Goal: Task Accomplishment & Management: Manage account settings

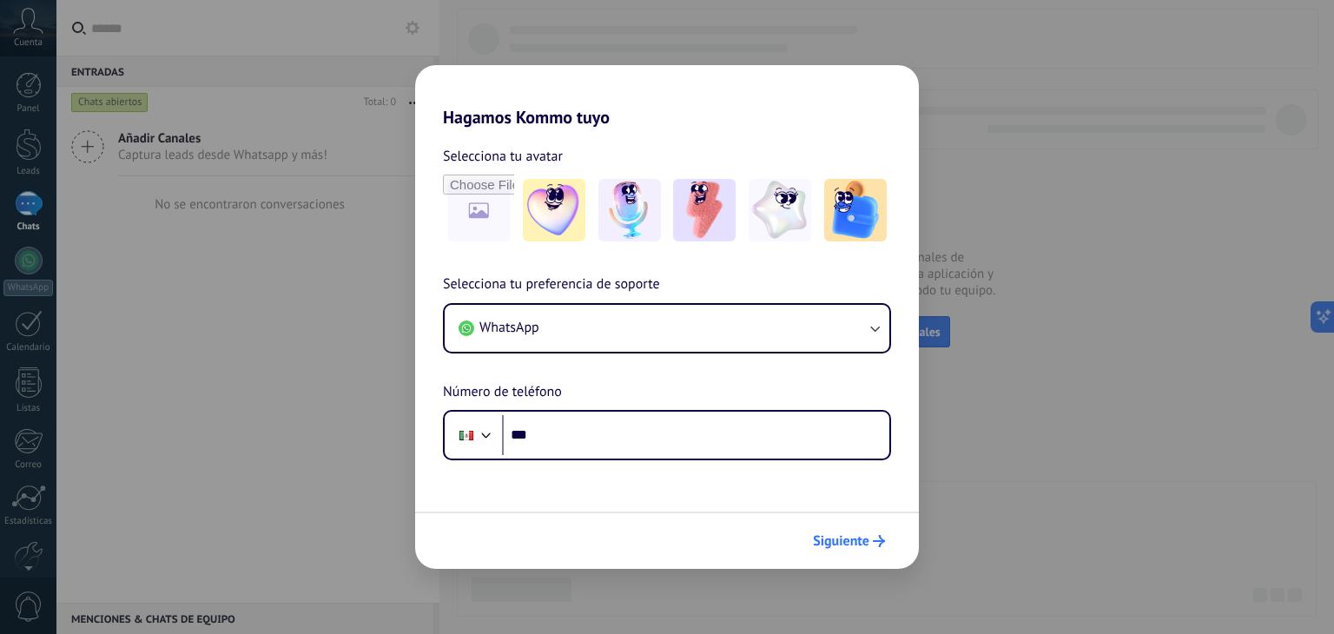
click at [850, 535] on span "Siguiente" at bounding box center [841, 541] width 56 height 12
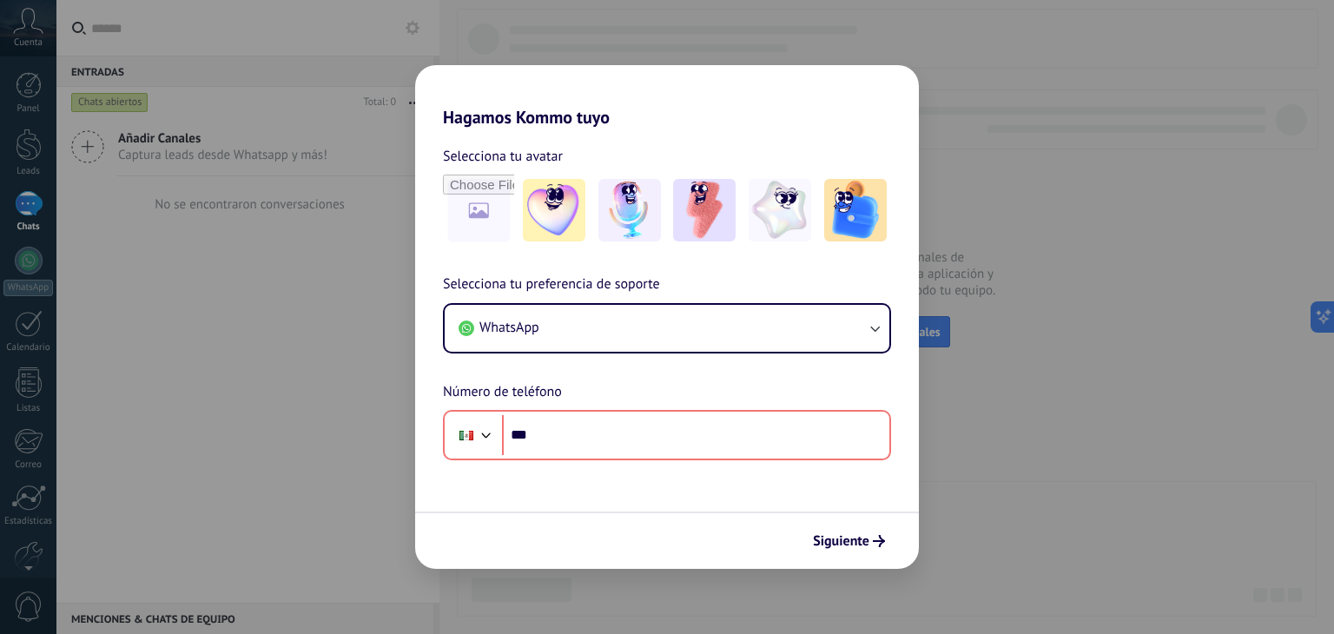
click at [575, 279] on span "Selecciona tu preferencia de soporte" at bounding box center [551, 285] width 217 height 23
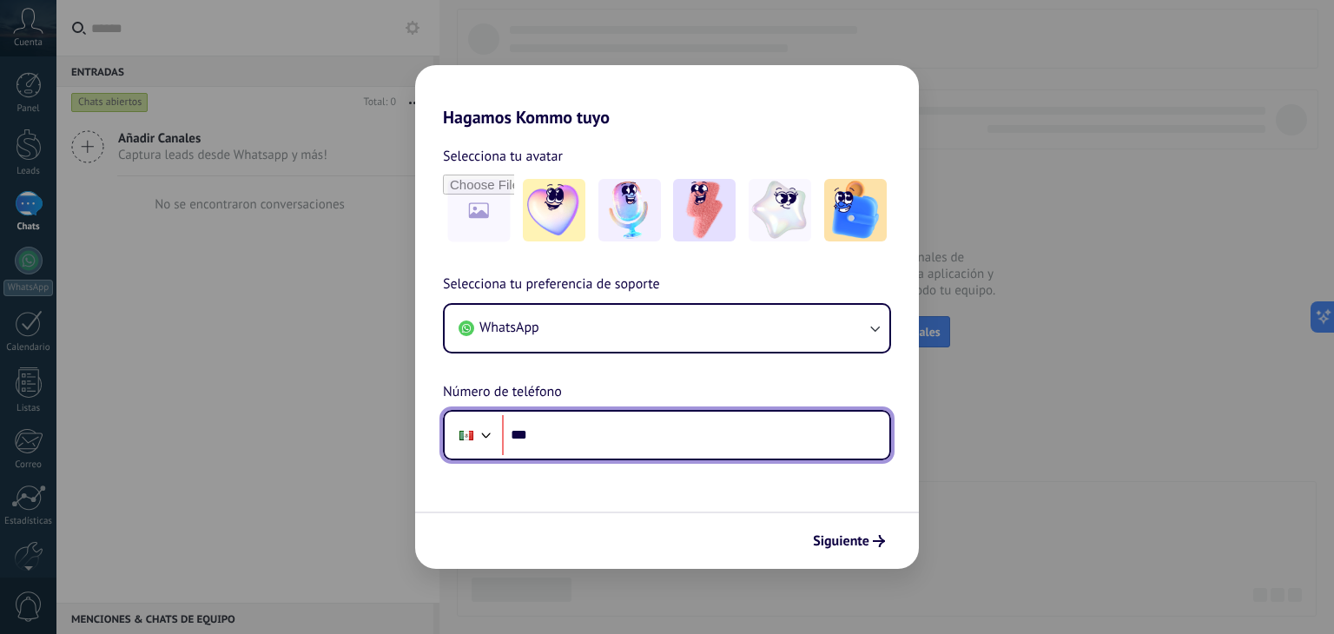
click at [545, 425] on input "***" at bounding box center [695, 435] width 387 height 40
type input "**********"
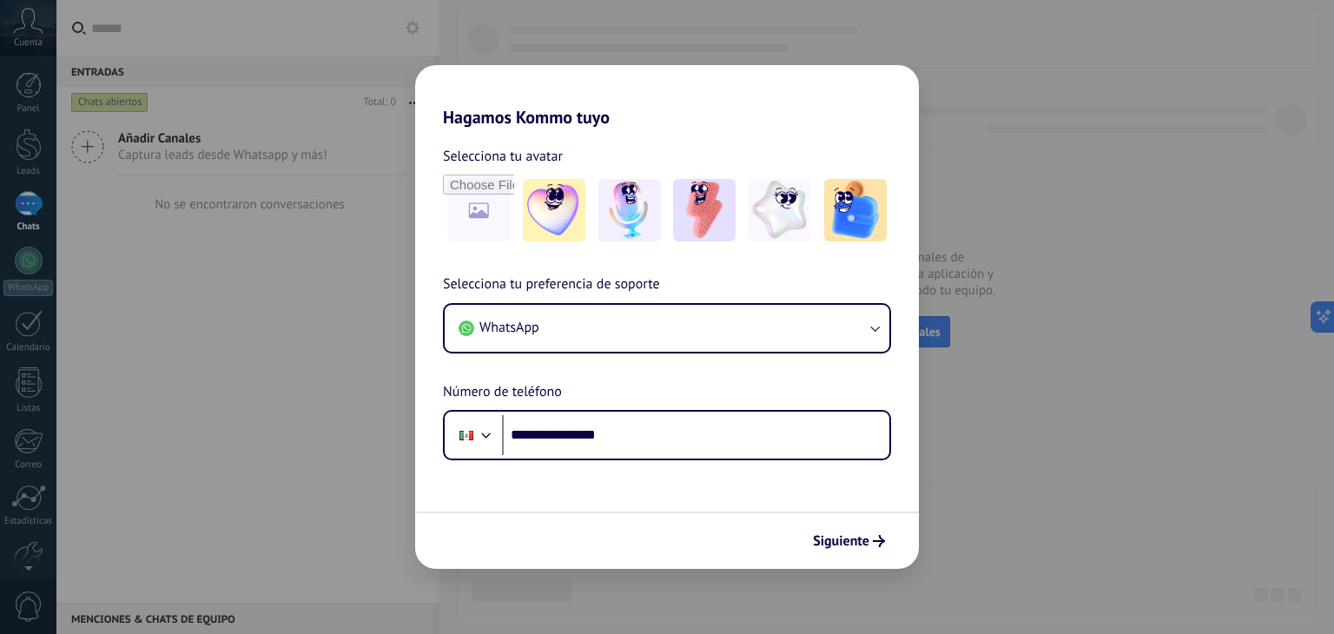
click at [607, 498] on form "**********" at bounding box center [667, 348] width 504 height 441
click at [825, 542] on span "Siguiente" at bounding box center [841, 541] width 56 height 12
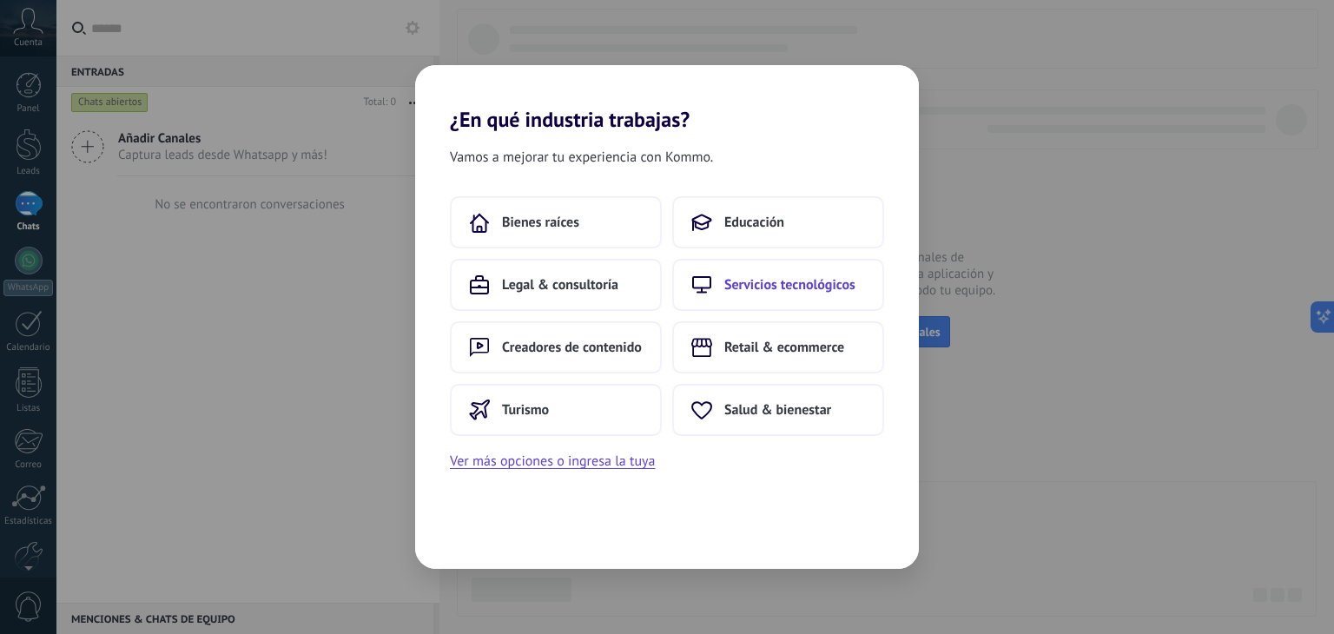
click at [760, 287] on span "Servicios tecnológicos" at bounding box center [790, 284] width 131 height 17
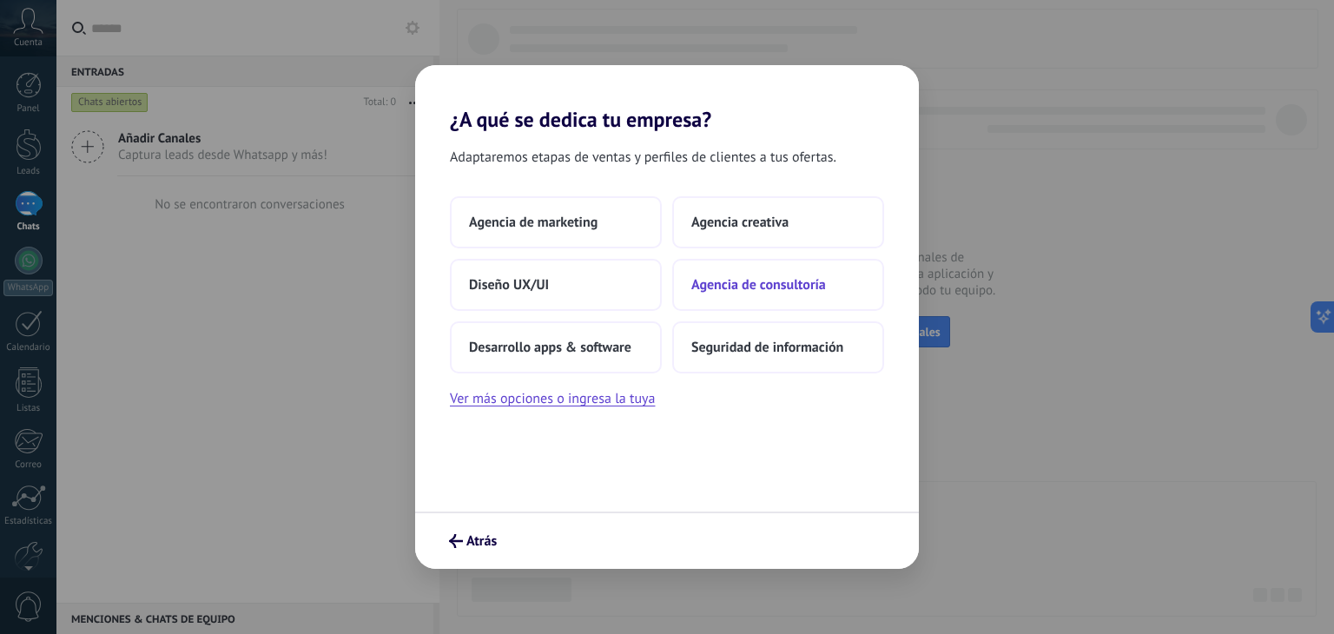
click at [711, 275] on button "Agencia de consultoría" at bounding box center [778, 285] width 212 height 52
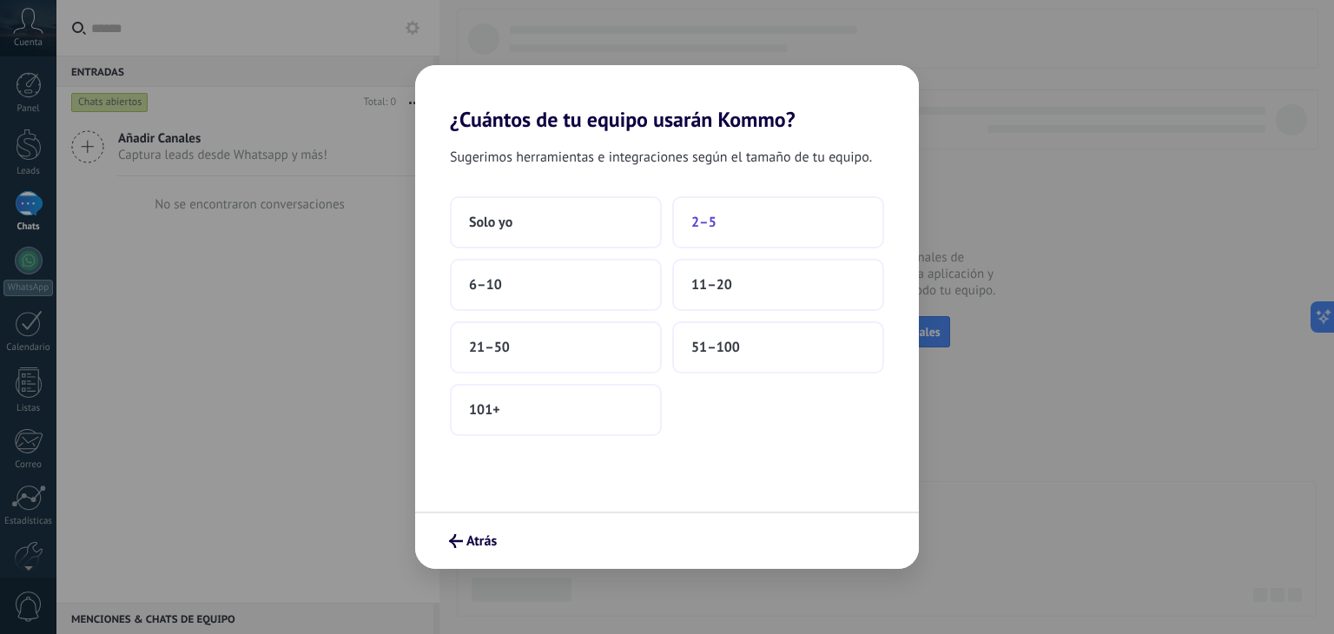
click at [715, 227] on span "2–5" at bounding box center [704, 222] width 25 height 17
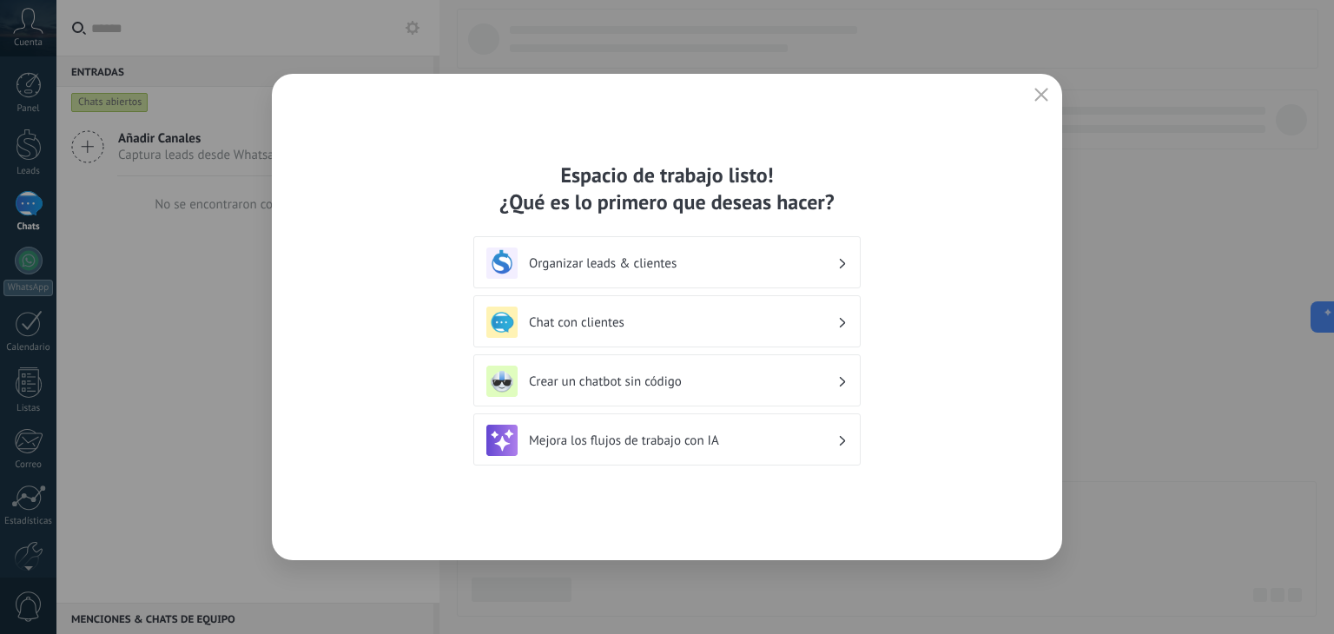
click at [1052, 96] on button "button" at bounding box center [1041, 95] width 23 height 24
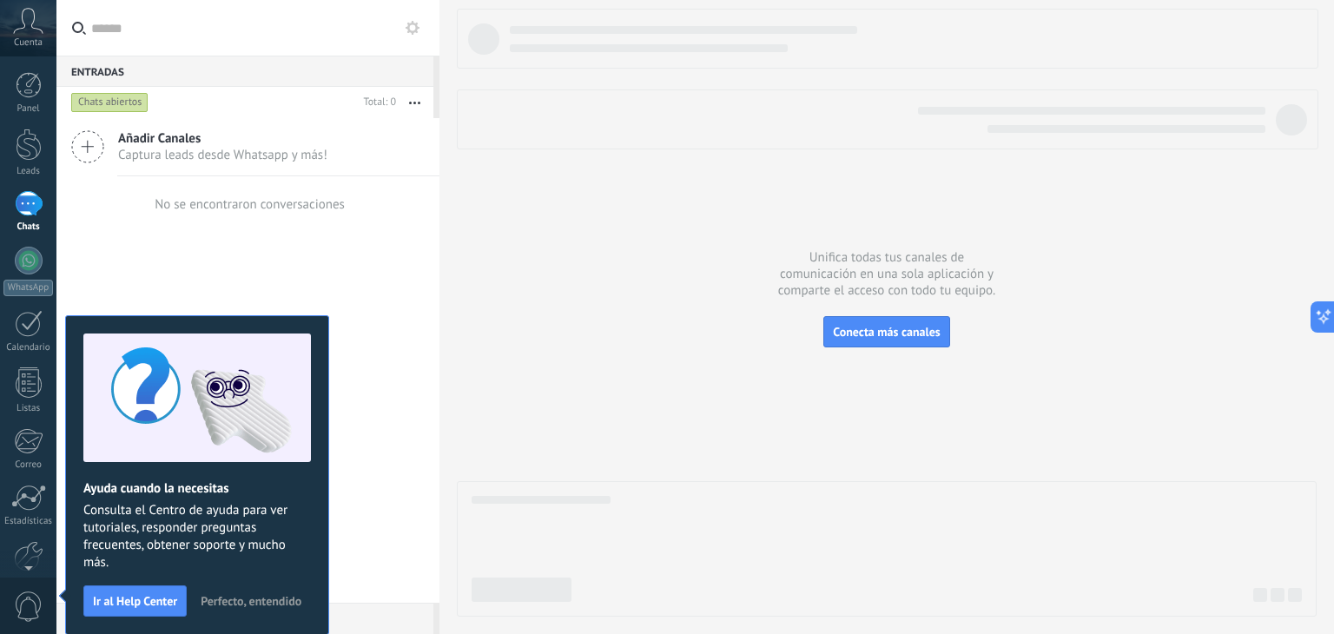
click at [262, 597] on span "Perfecto, entendido" at bounding box center [251, 601] width 101 height 12
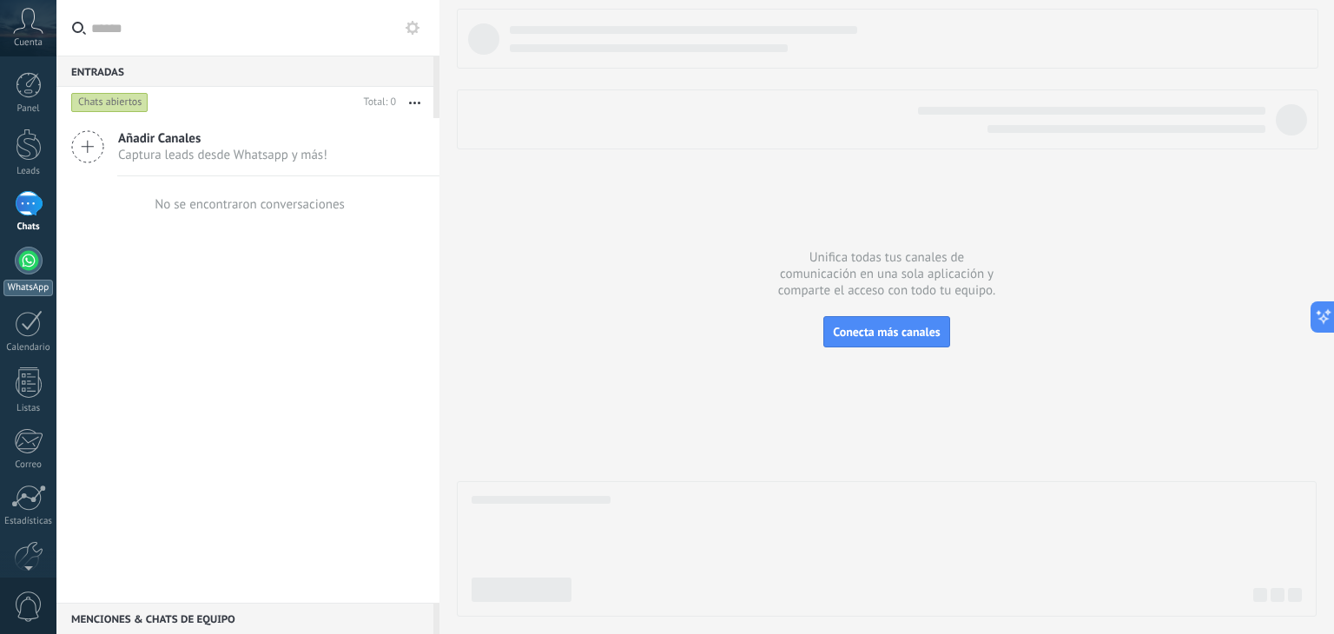
click at [17, 280] on div "WhatsApp" at bounding box center [28, 288] width 50 height 17
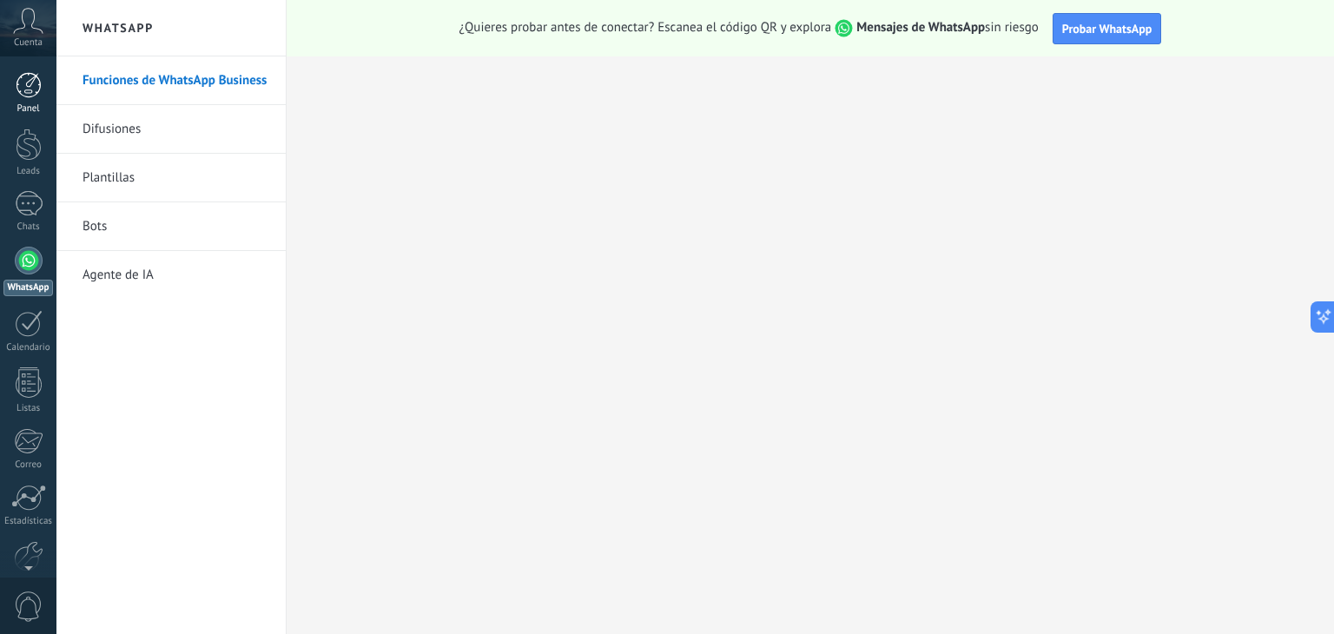
click at [24, 77] on div at bounding box center [29, 85] width 26 height 26
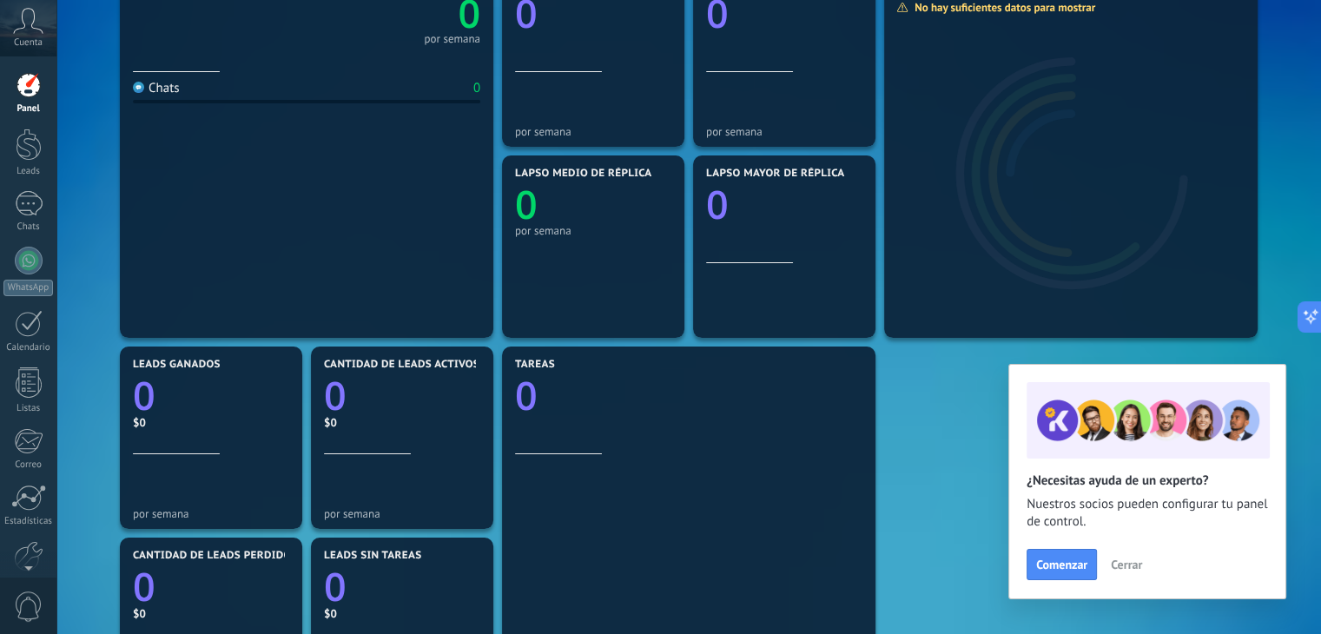
click at [23, 26] on icon at bounding box center [28, 21] width 30 height 26
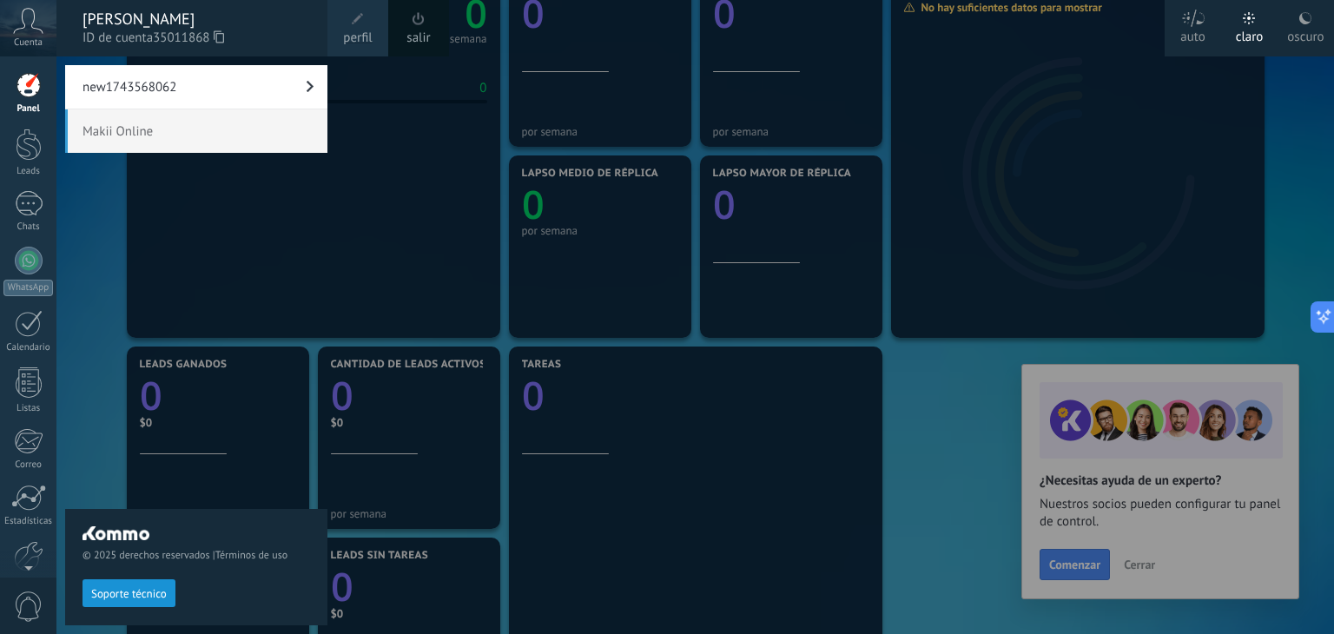
click at [126, 132] on span "Makii Online" at bounding box center [196, 130] width 262 height 43
click at [202, 102] on link "new1743568062" at bounding box center [196, 86] width 262 height 43
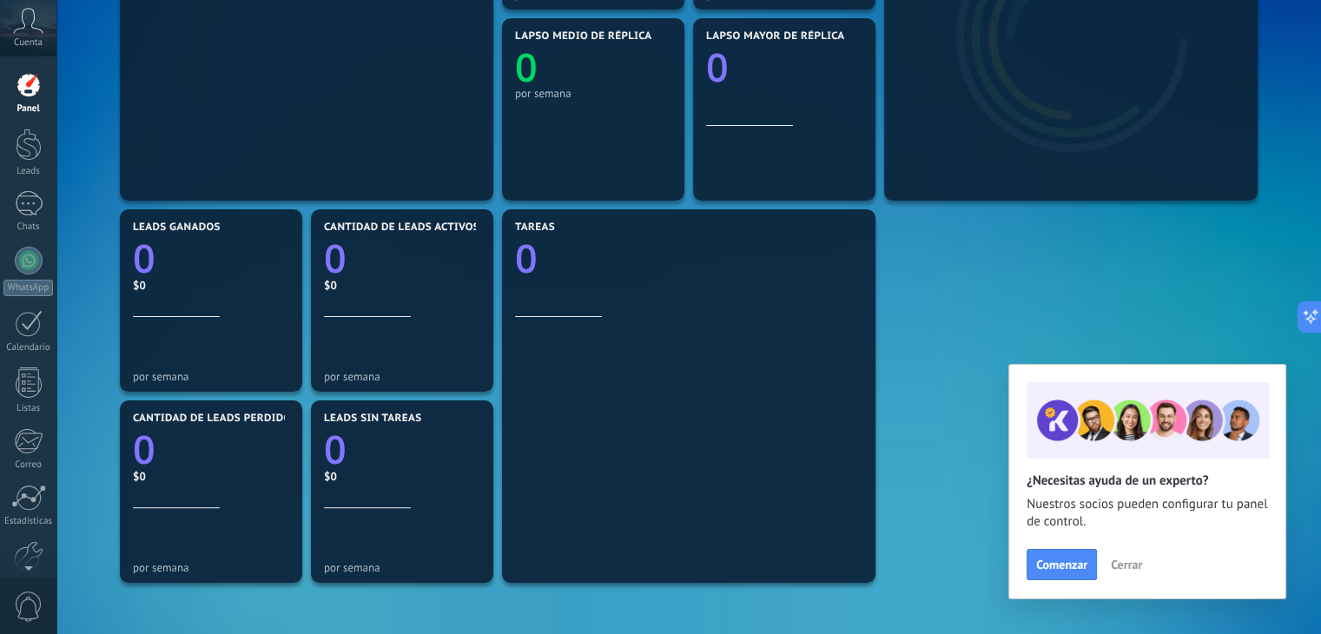
scroll to position [74, 0]
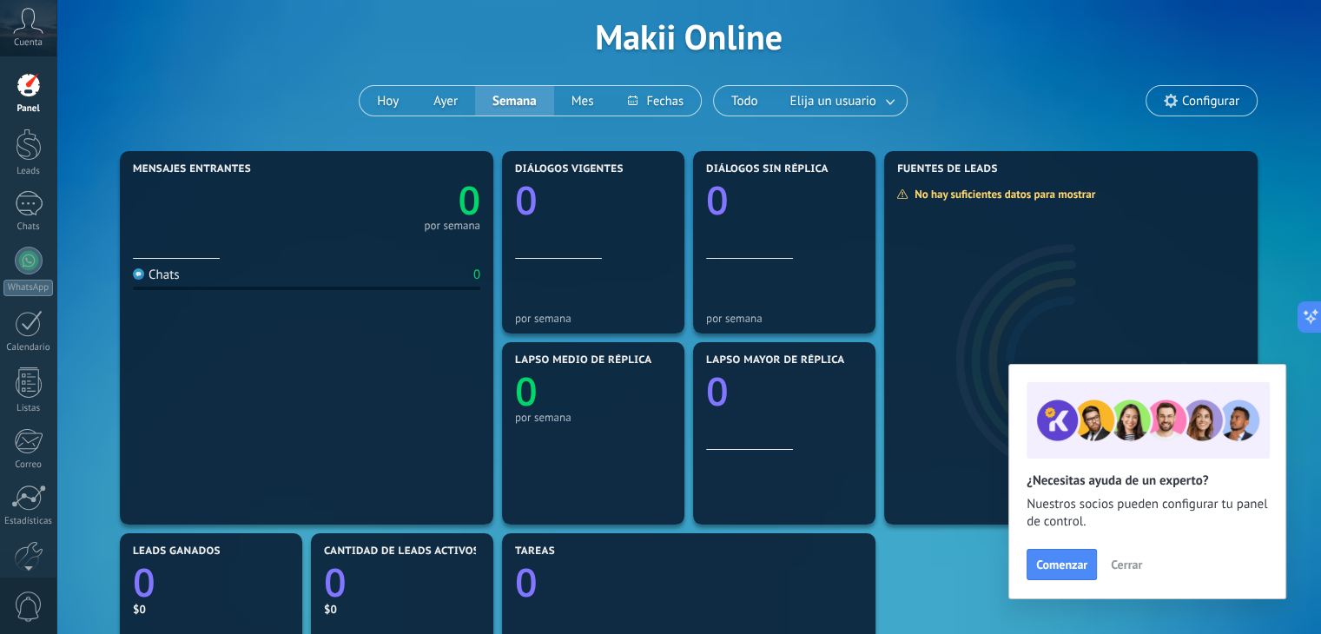
click at [23, 23] on icon at bounding box center [28, 21] width 30 height 26
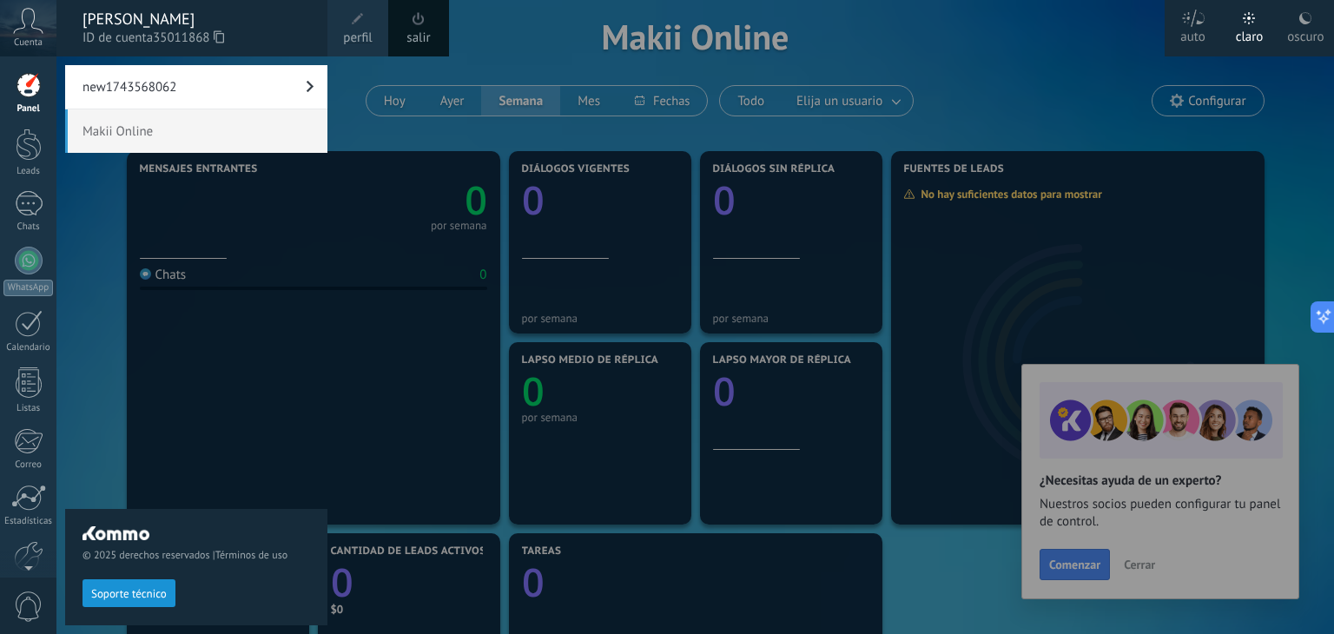
click at [433, 44] on div "salir" at bounding box center [418, 28] width 61 height 56
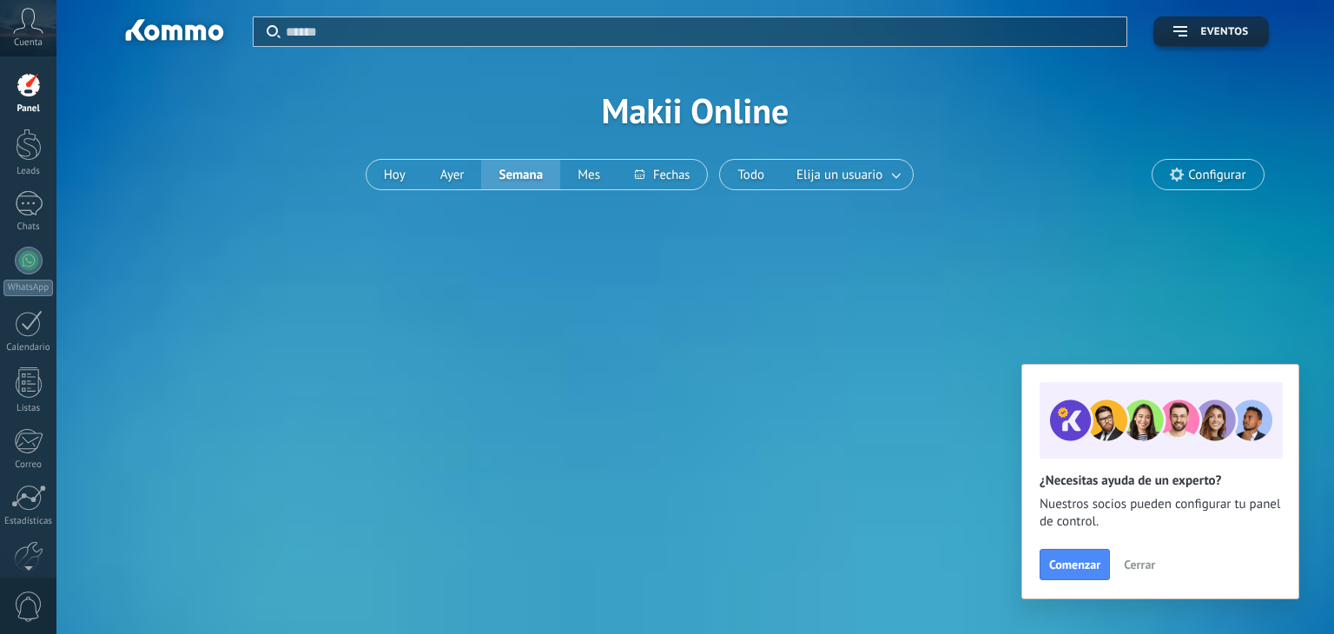
click at [10, 23] on div "Cuenta" at bounding box center [28, 28] width 56 height 56
